Goal: Find specific page/section: Find specific page/section

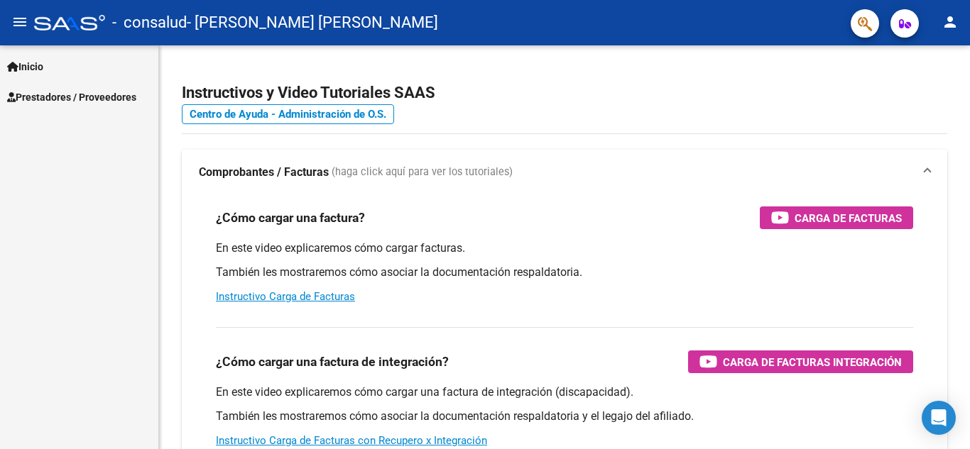
scroll to position [57, 0]
click at [44, 90] on span "Prestadores / Proveedores" at bounding box center [71, 97] width 129 height 16
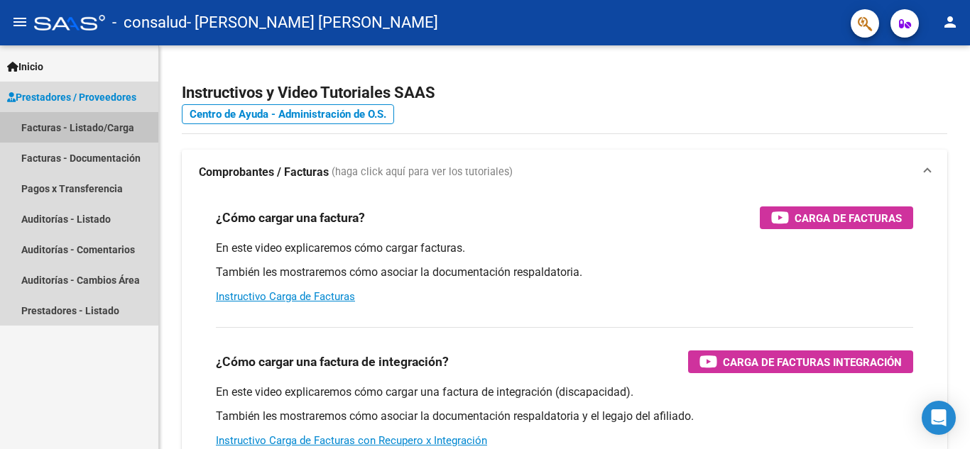
click at [48, 122] on link "Facturas - Listado/Carga" at bounding box center [79, 127] width 158 height 31
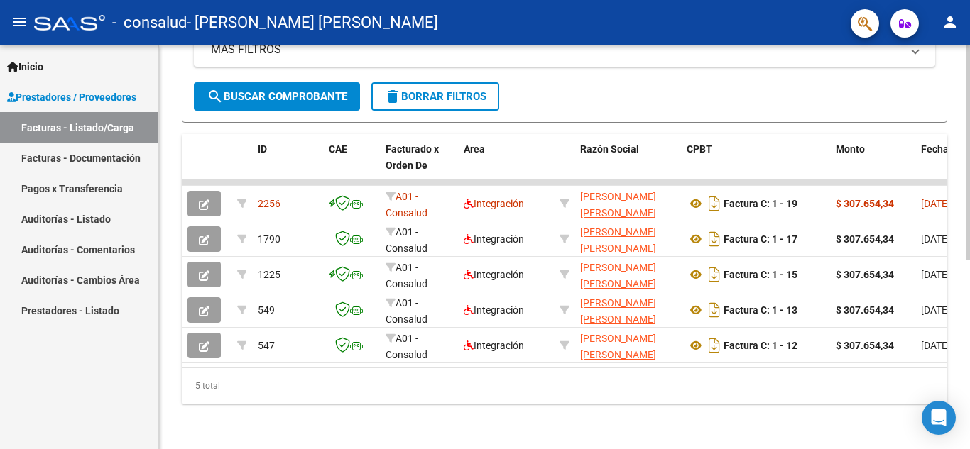
scroll to position [355, 0]
click at [969, 278] on div at bounding box center [968, 341] width 4 height 215
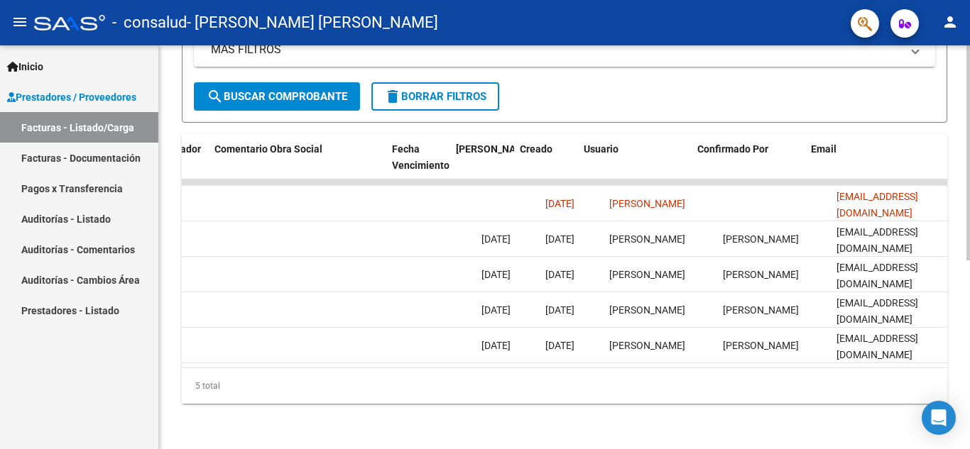
scroll to position [0, 2228]
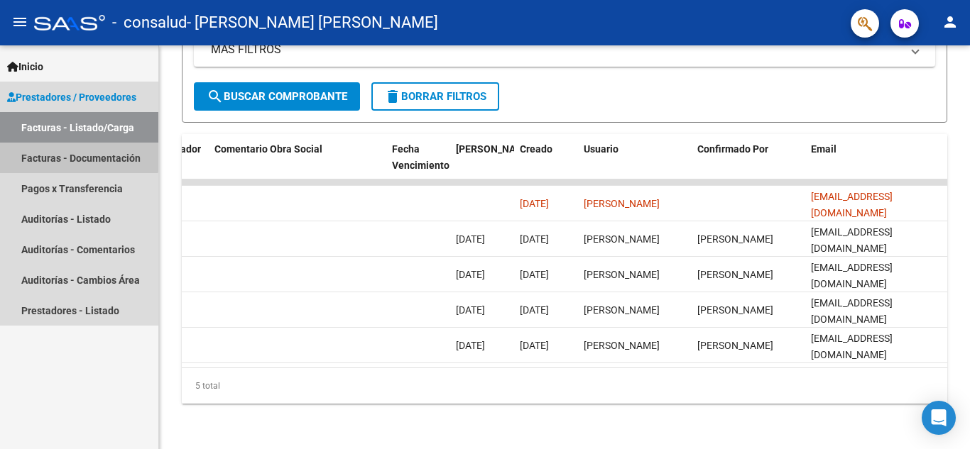
click at [73, 153] on link "Facturas - Documentación" at bounding box center [79, 158] width 158 height 31
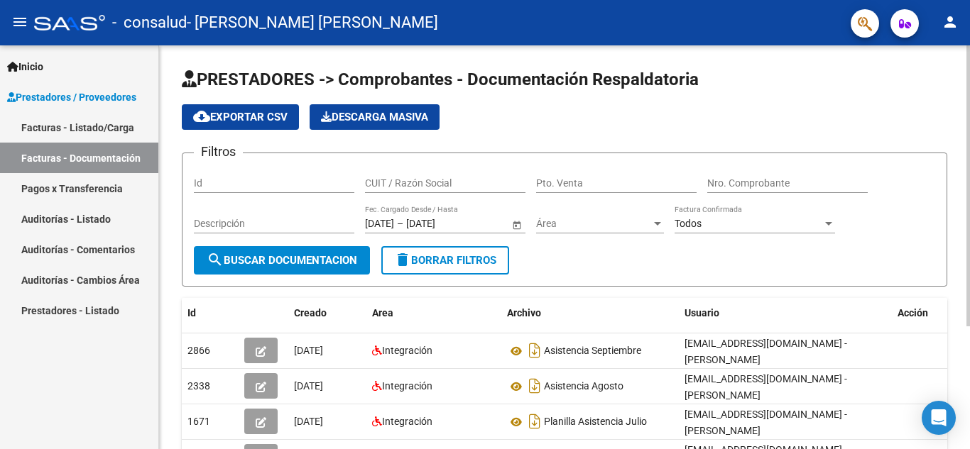
click at [969, 158] on div at bounding box center [968, 185] width 4 height 281
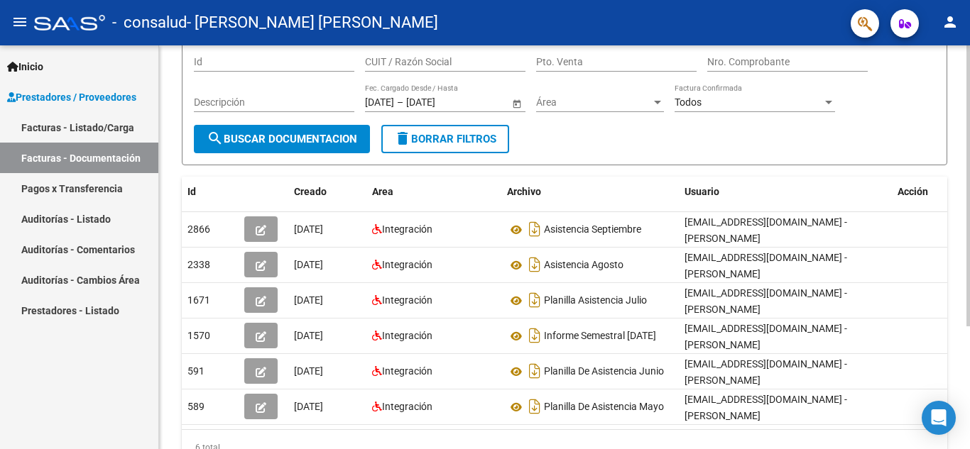
scroll to position [131, 0]
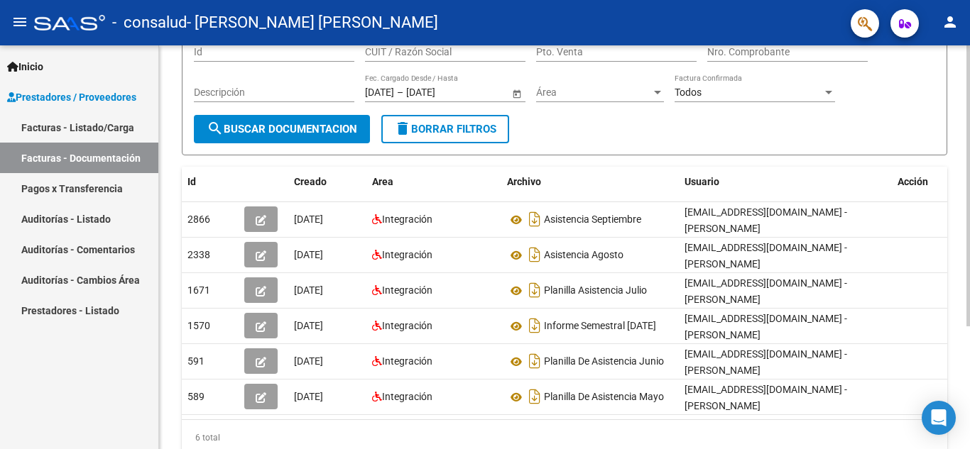
click at [969, 249] on div at bounding box center [968, 273] width 4 height 281
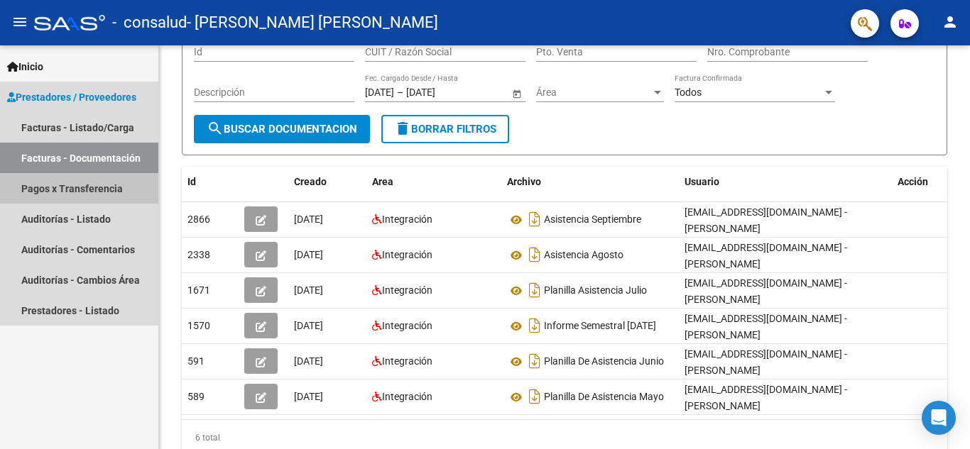
click at [81, 190] on link "Pagos x Transferencia" at bounding box center [79, 188] width 158 height 31
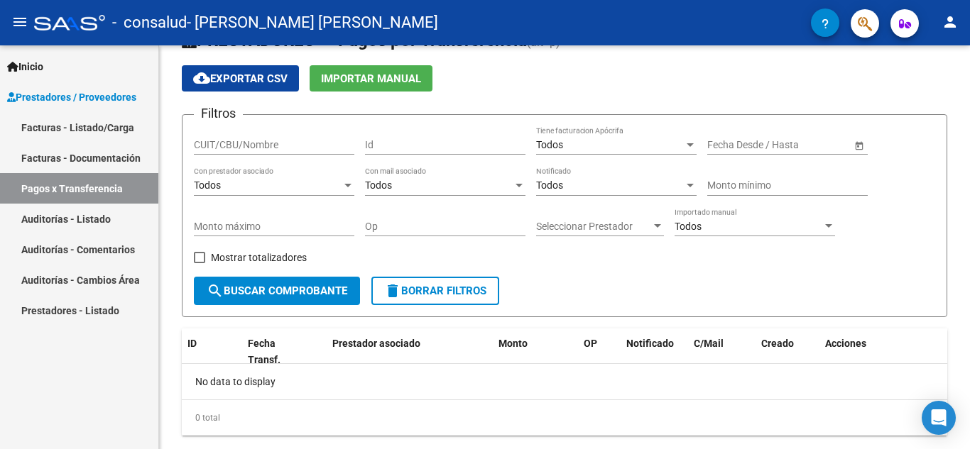
scroll to position [71, 0]
